Goal: Task Accomplishment & Management: Manage account settings

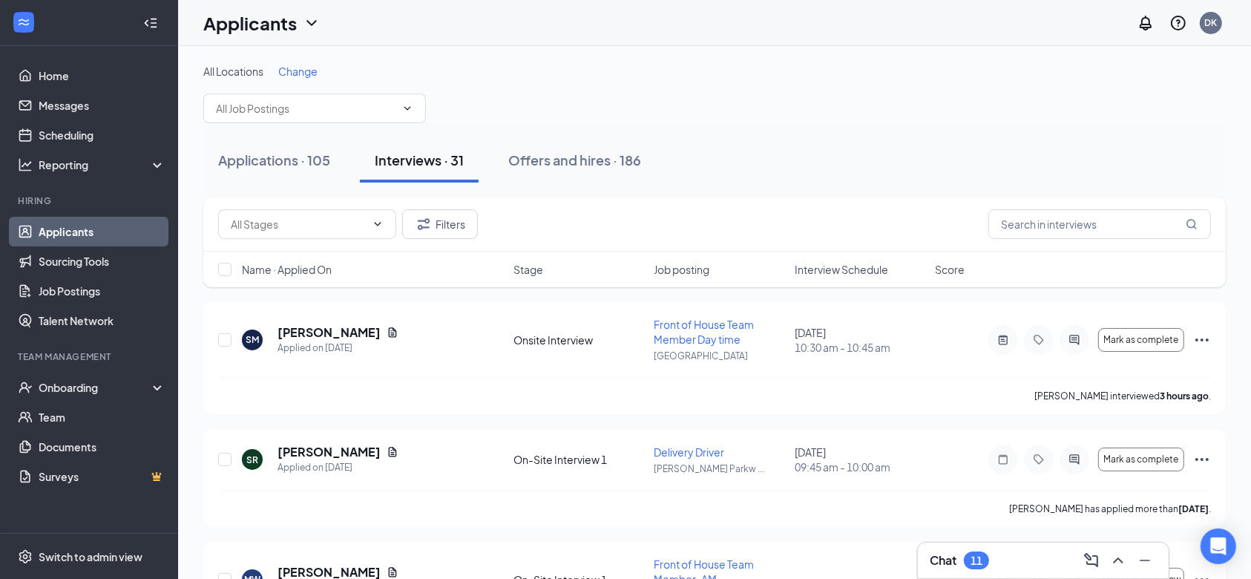
click at [817, 271] on span "Interview Schedule" at bounding box center [841, 269] width 93 height 15
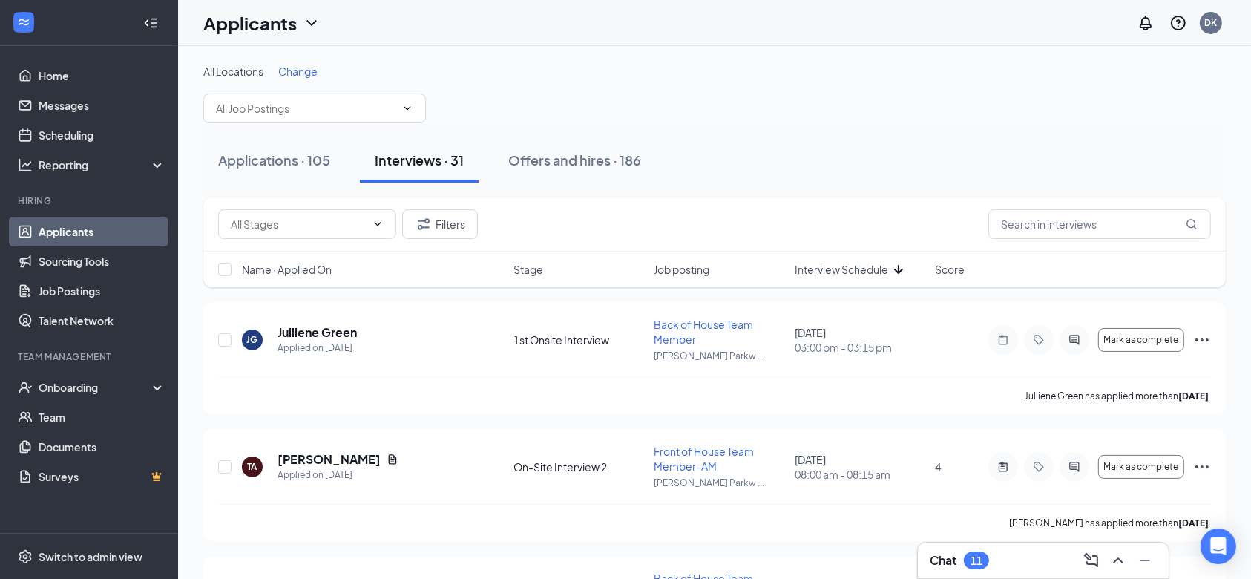
click at [817, 271] on span "Interview Schedule" at bounding box center [841, 269] width 93 height 15
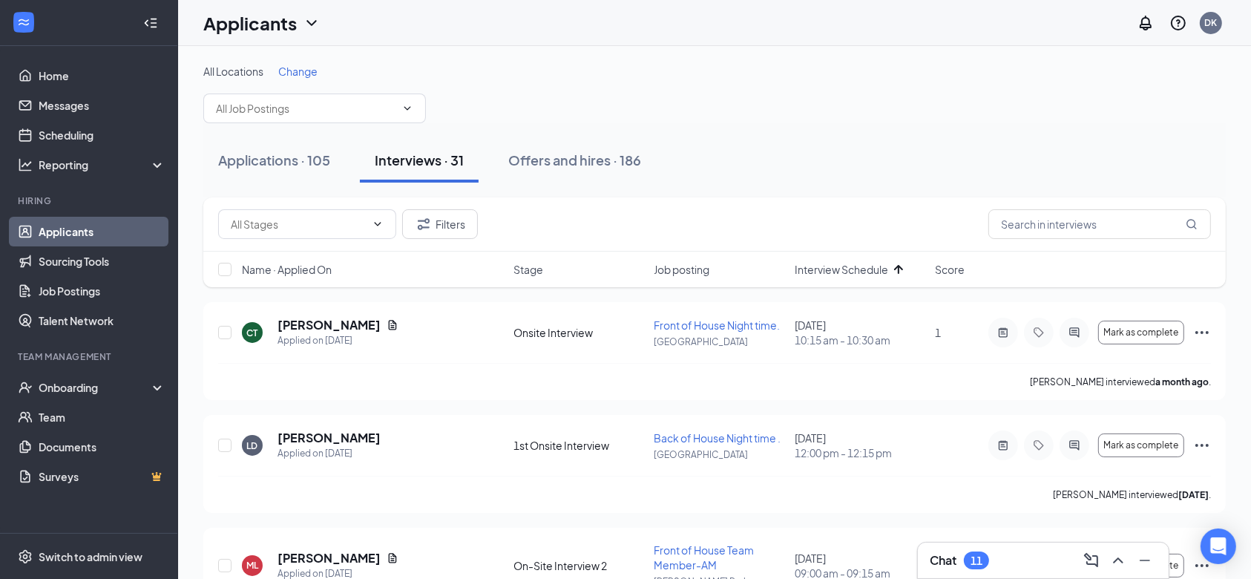
click at [303, 73] on span "Change" at bounding box center [297, 71] width 39 height 13
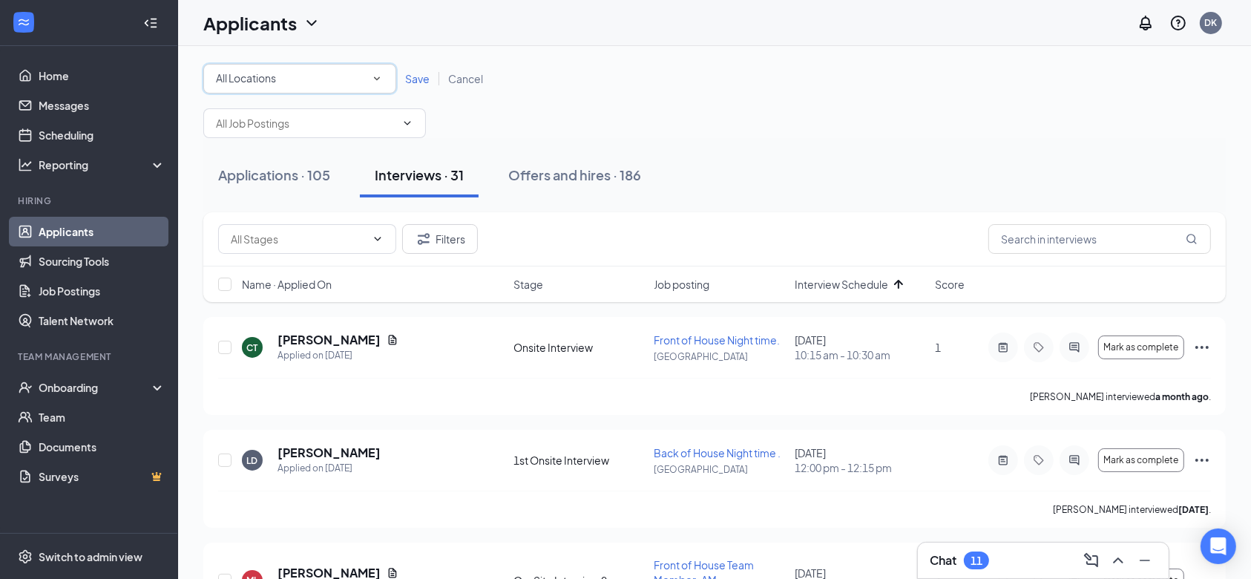
click at [303, 73] on div "All Locations" at bounding box center [300, 79] width 168 height 18
click at [278, 194] on span "[PERSON_NAME][GEOGRAPHIC_DATA]" at bounding box center [311, 191] width 193 height 13
click at [417, 82] on span "Save" at bounding box center [417, 78] width 24 height 13
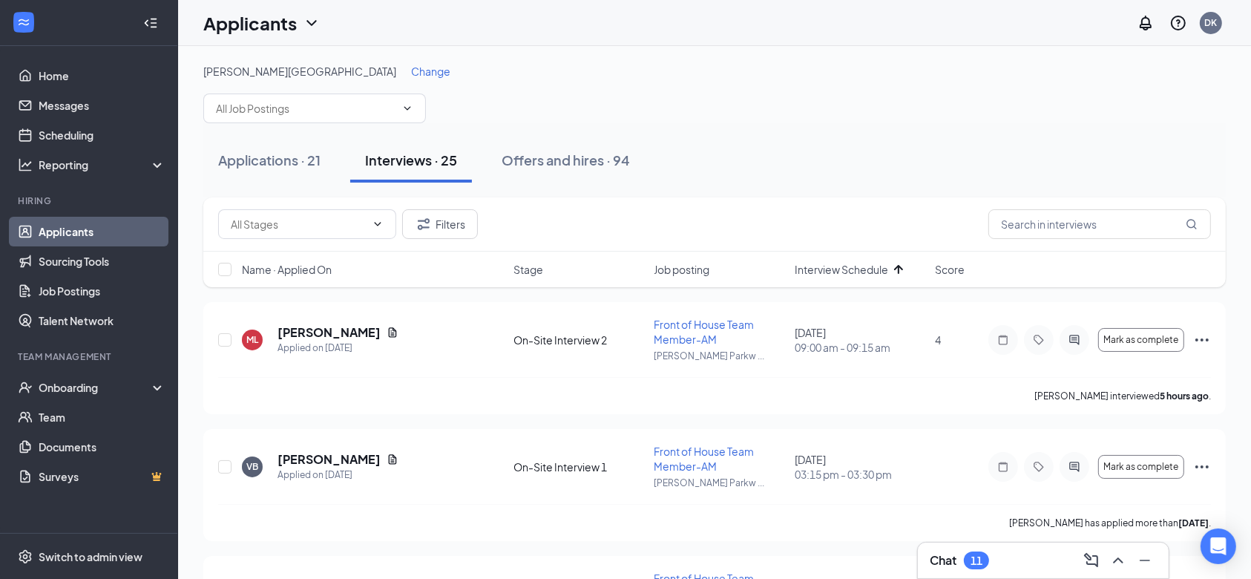
click at [853, 275] on span "Interview Schedule" at bounding box center [841, 269] width 93 height 15
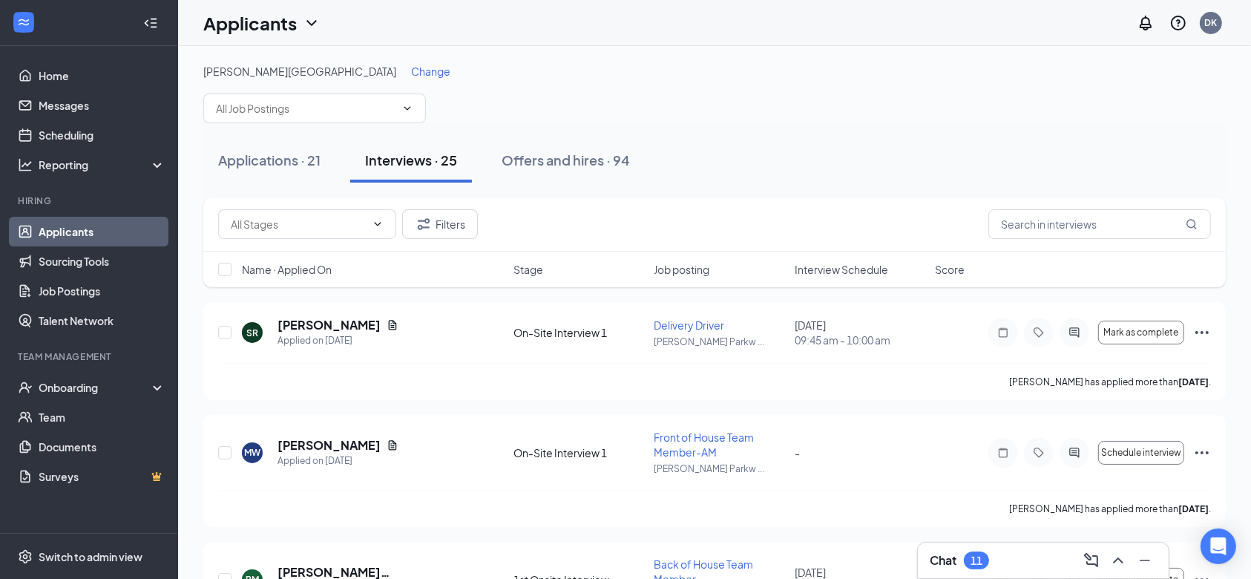
click at [855, 278] on div "Name · Applied On Stage Job posting Interview Schedule Score" at bounding box center [714, 270] width 1023 height 36
click at [854, 276] on div "Name · Applied On Stage Job posting Interview Schedule Score" at bounding box center [714, 270] width 1023 height 36
click at [839, 267] on span "Interview Schedule" at bounding box center [841, 269] width 93 height 15
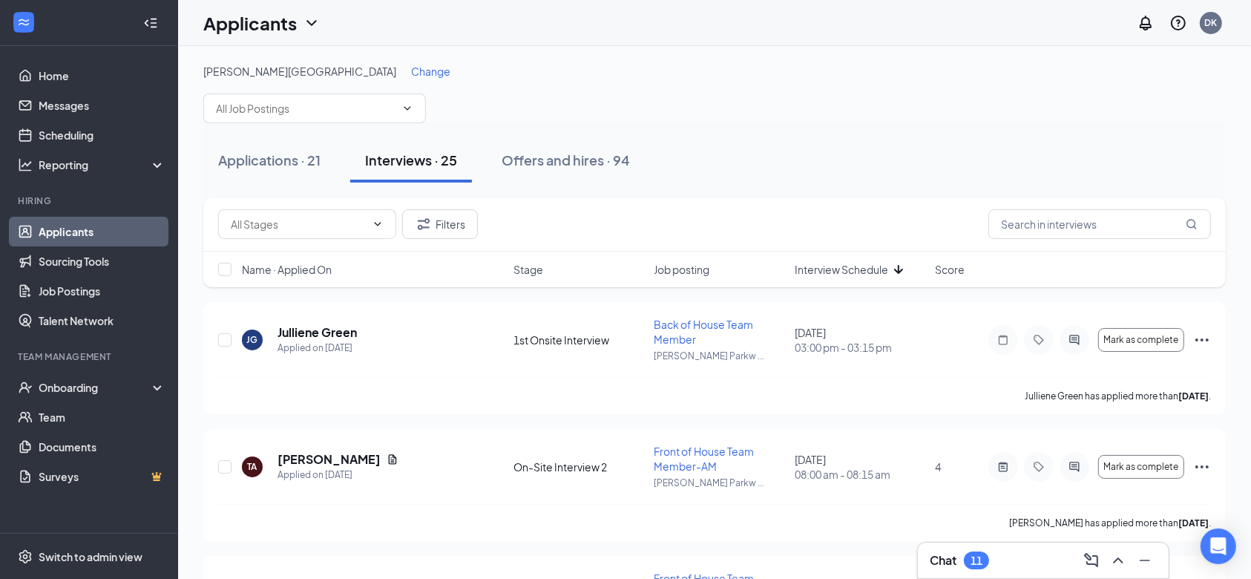
click at [839, 267] on span "Interview Schedule" at bounding box center [841, 269] width 93 height 15
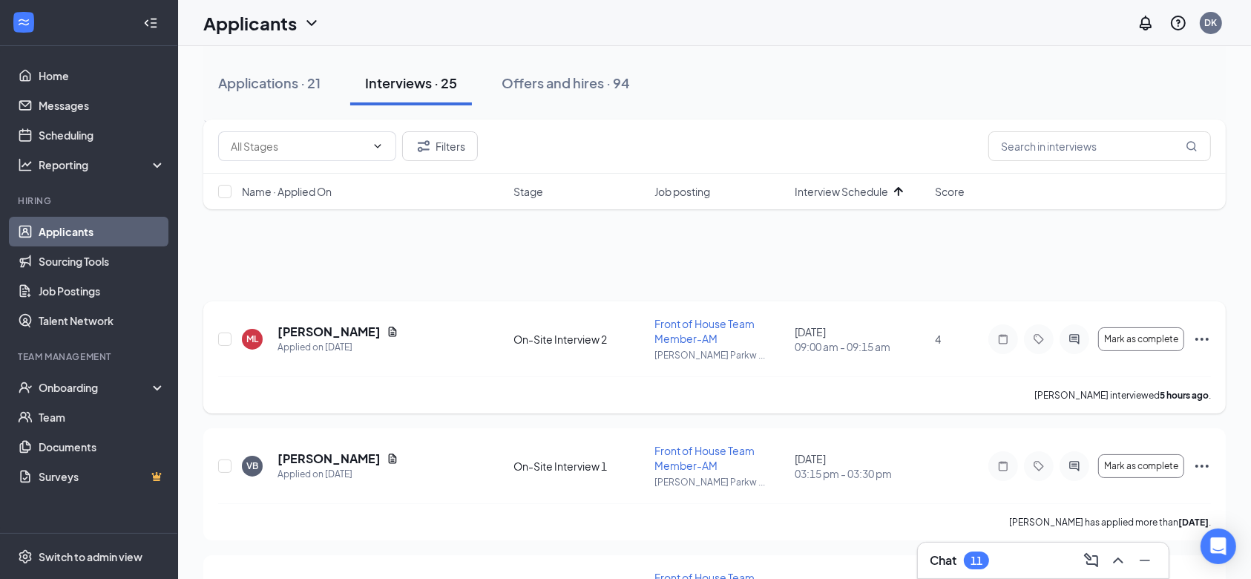
scroll to position [506, 0]
